Goal: Transaction & Acquisition: Purchase product/service

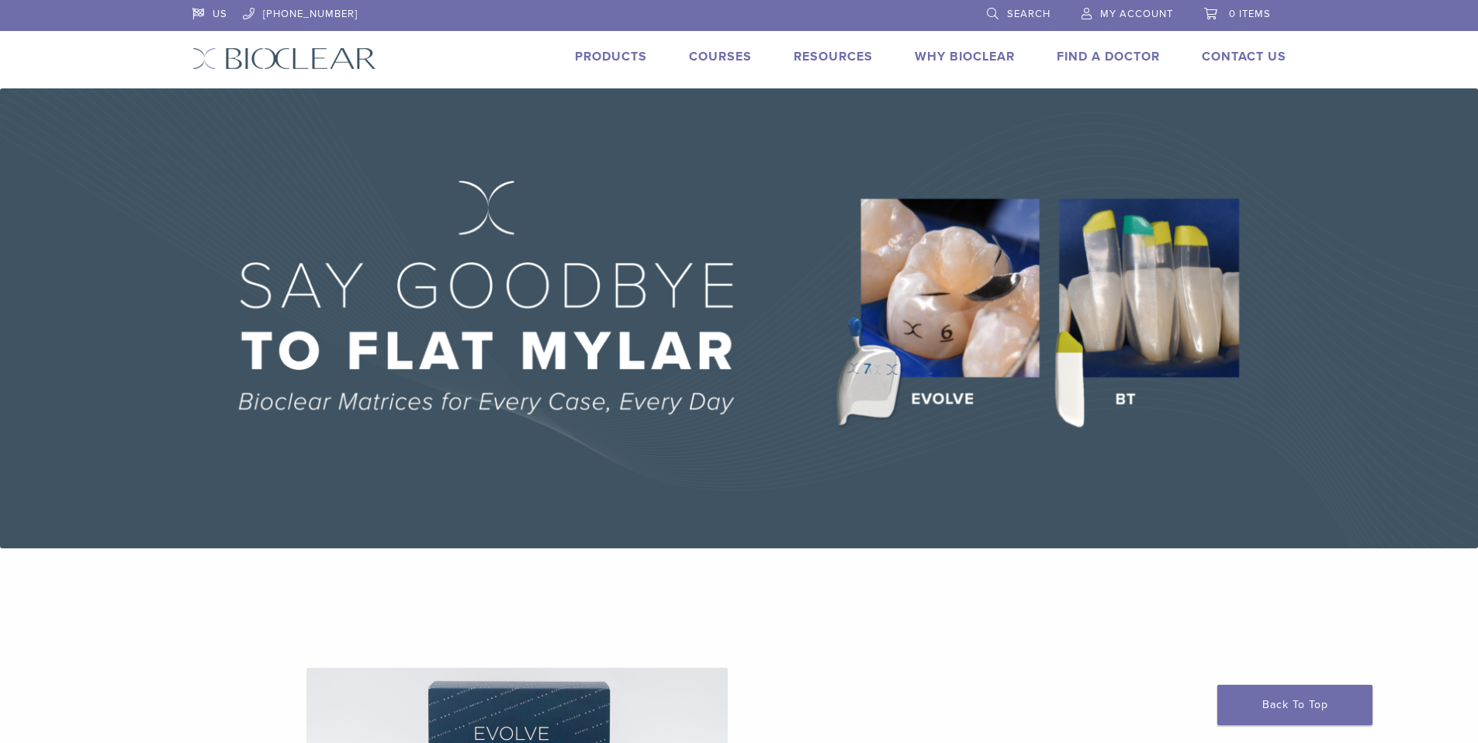
click at [618, 55] on link "Products" at bounding box center [611, 57] width 72 height 16
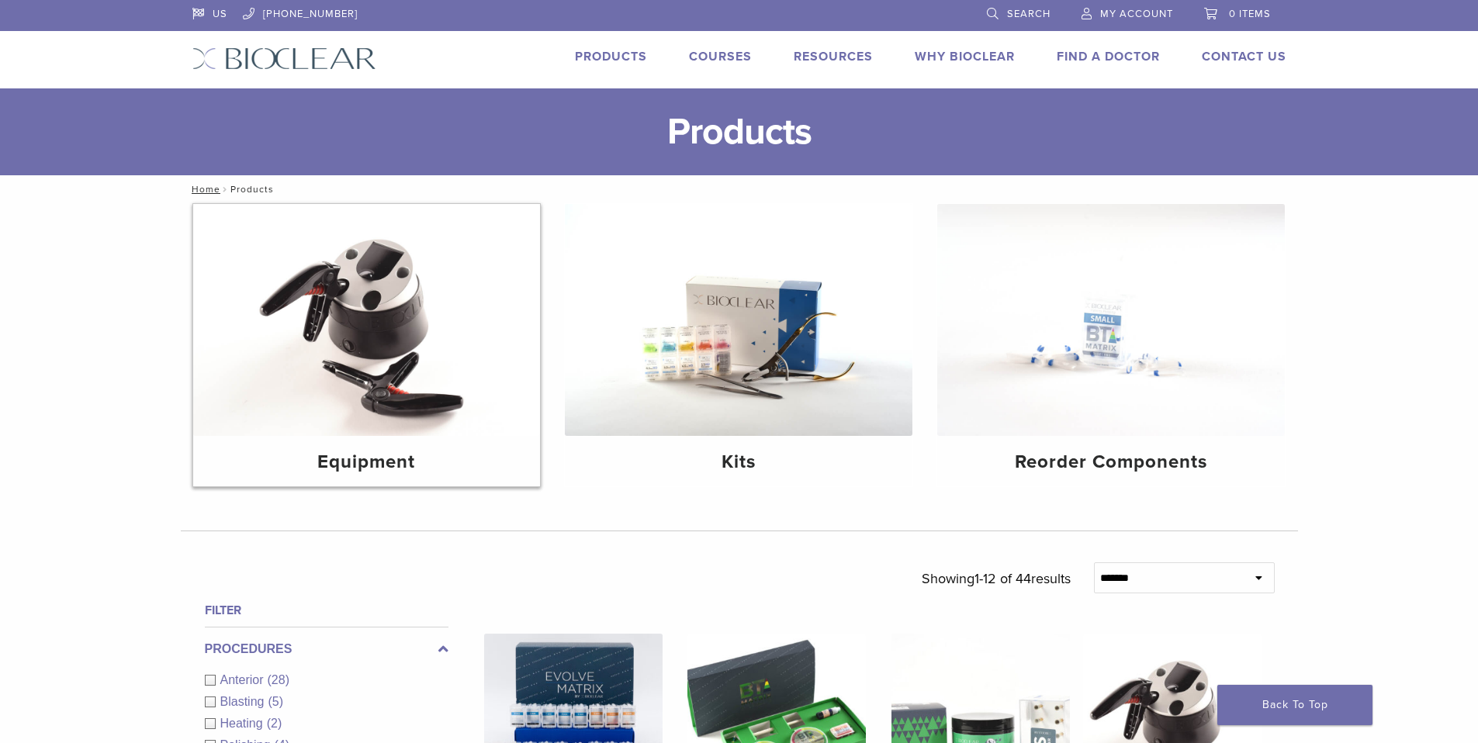
click at [386, 464] on h4 "Equipment" at bounding box center [367, 462] width 323 height 28
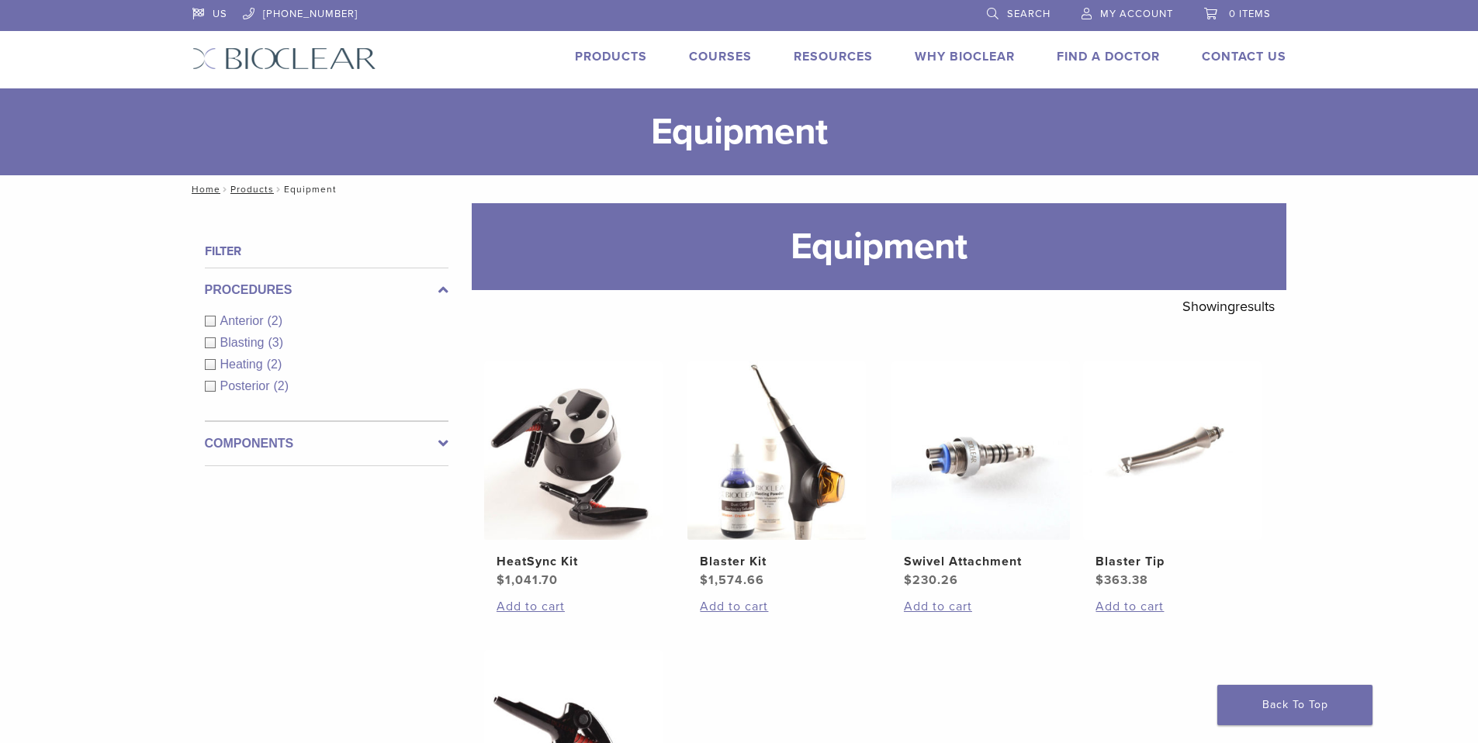
click at [631, 63] on link "Products" at bounding box center [611, 57] width 72 height 16
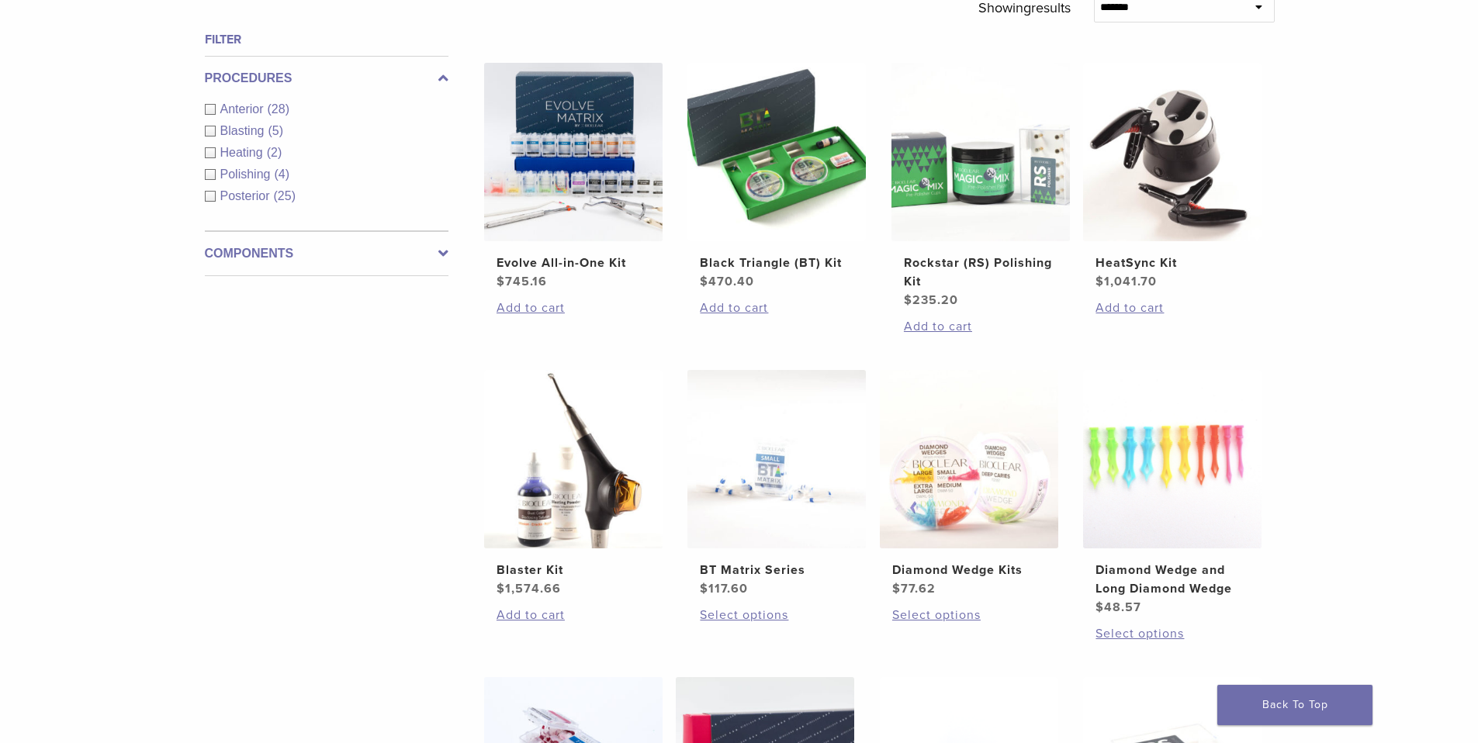
scroll to position [569, 0]
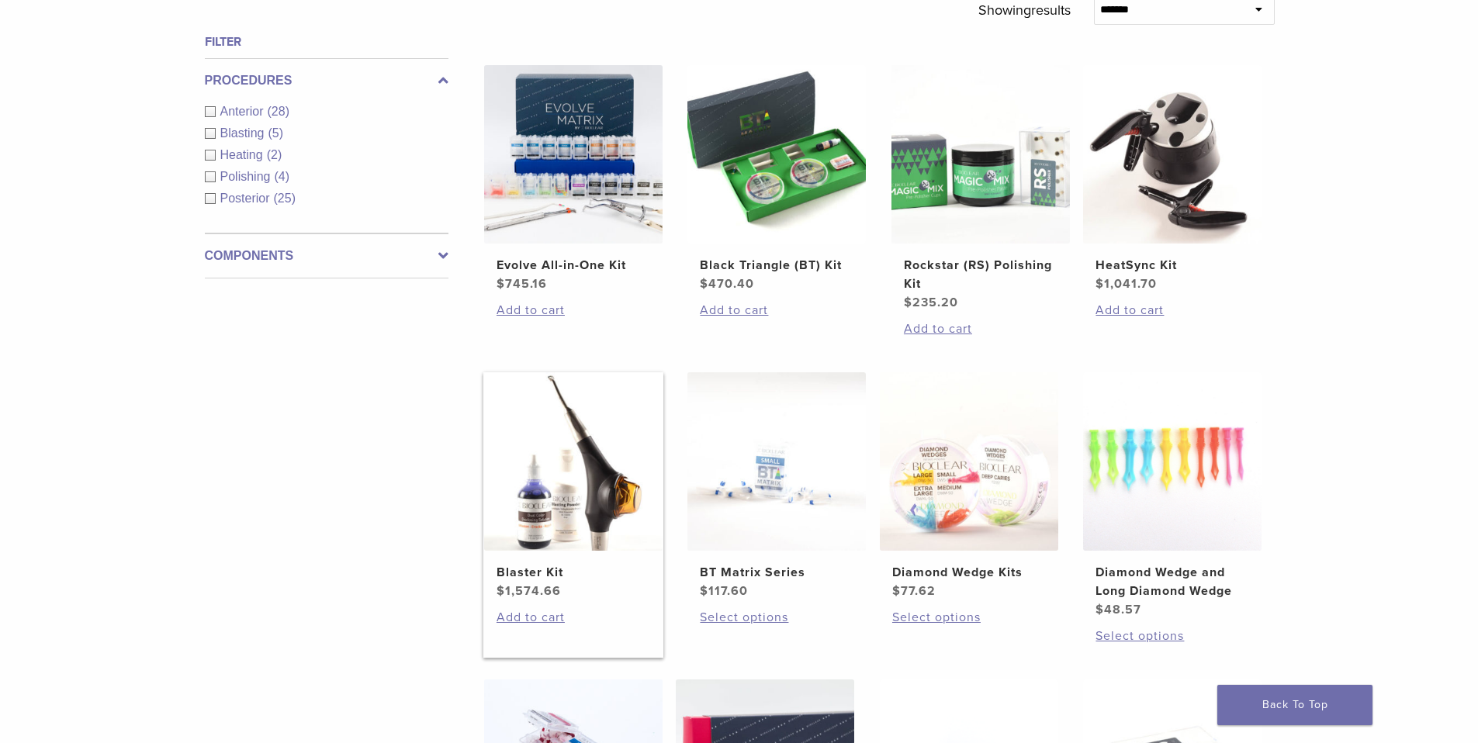
click at [515, 572] on h2 "Blaster Kit" at bounding box center [574, 572] width 154 height 19
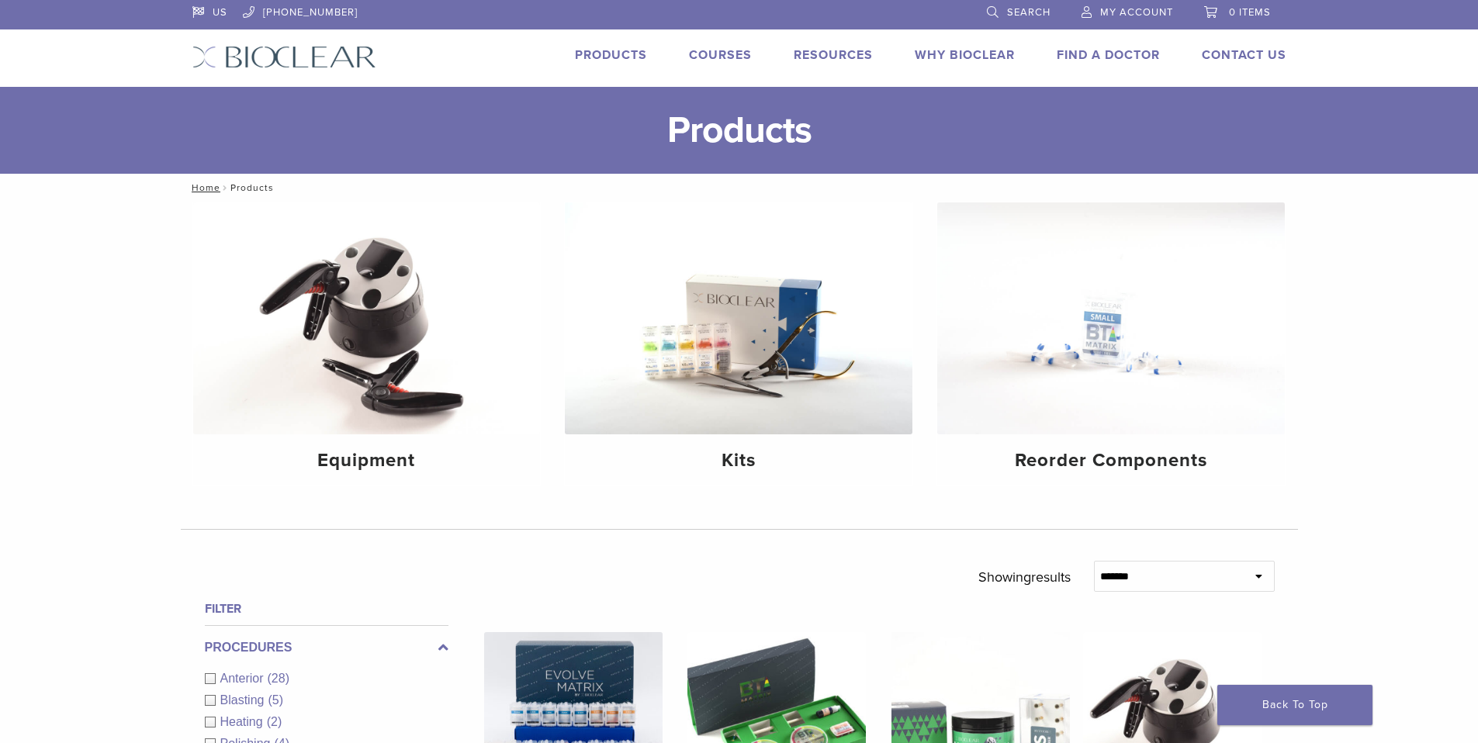
scroll to position [0, 0]
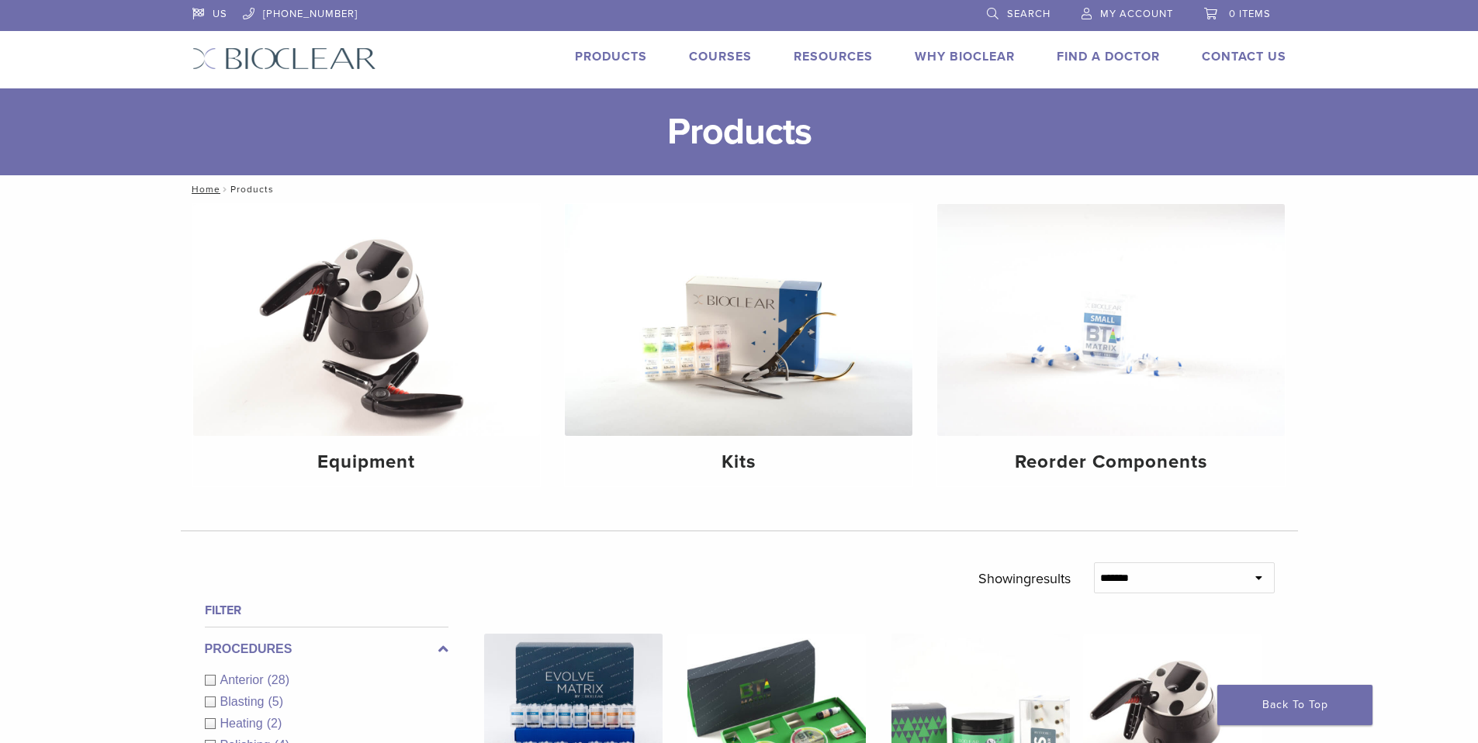
click at [632, 57] on link "Products" at bounding box center [611, 57] width 72 height 16
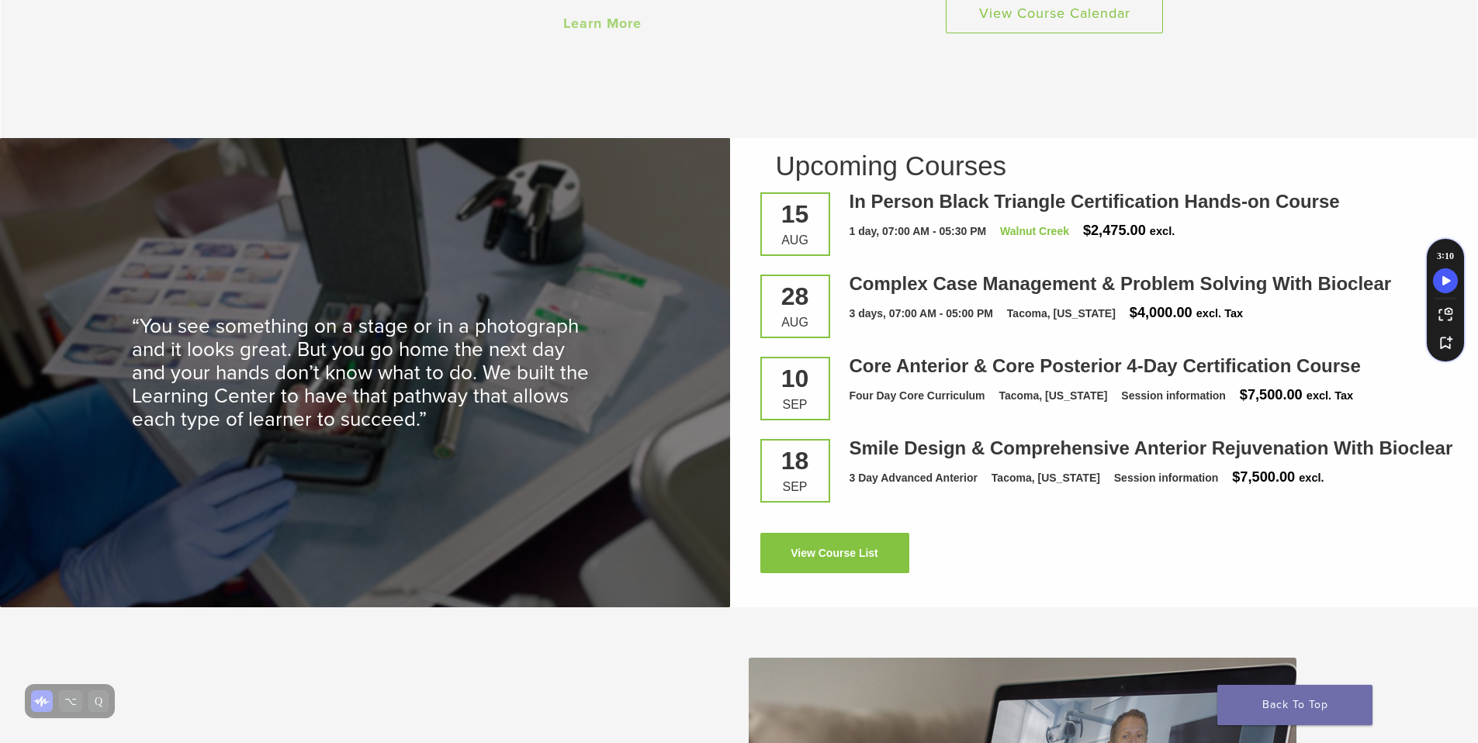
scroll to position [1995, 0]
